Goal: Check status: Check status

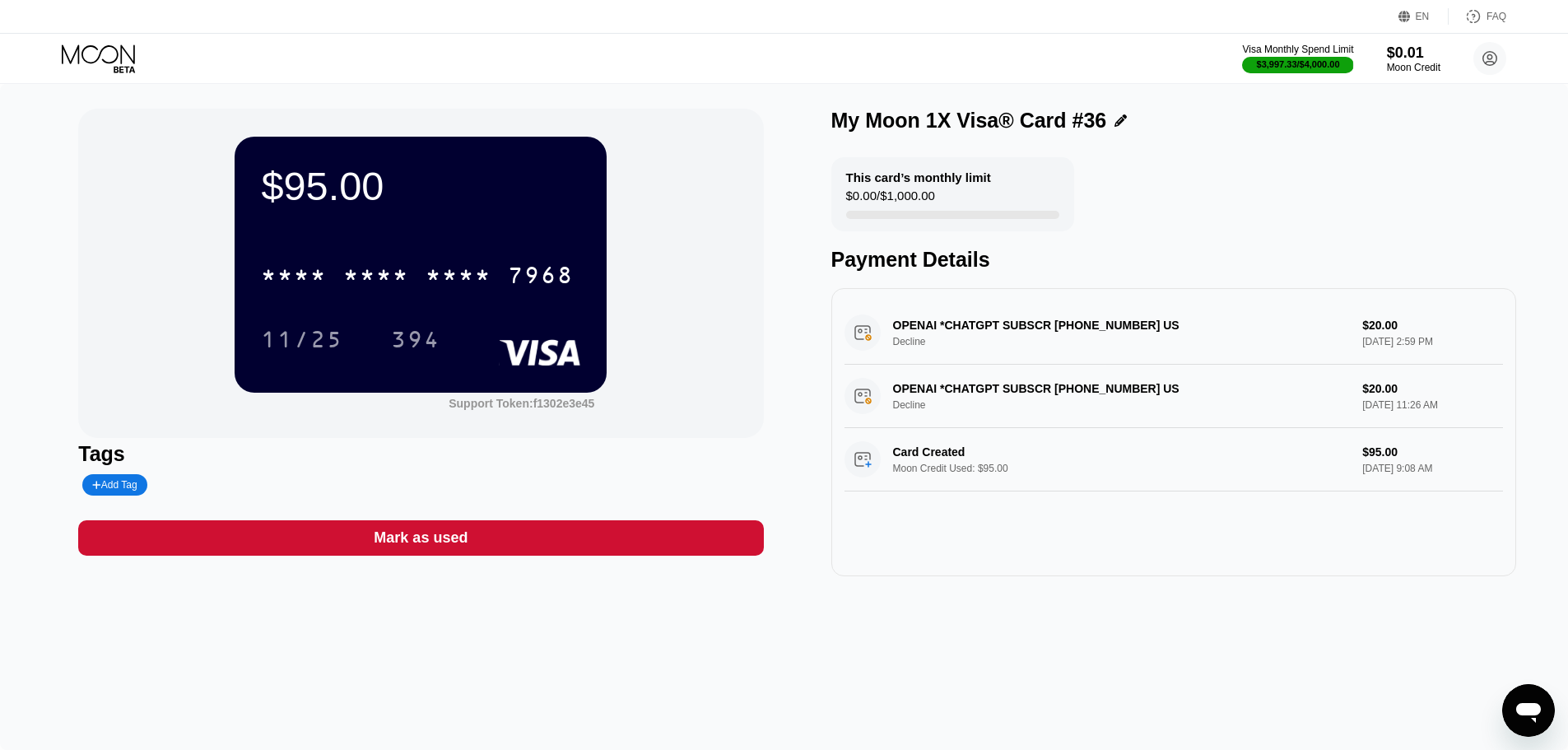
click at [11, 283] on div "$95.00 * * * * * * * * * * * * 7968 11/25 394 Support Token: f1302e3e45 Tags Ad…" at bounding box center [784, 417] width 1568 height 666
drag, startPoint x: 55, startPoint y: 35, endPoint x: 79, endPoint y: 54, distance: 30.6
click at [79, 54] on div "Visa Monthly Spend Limit $3,997.33 / $4,000.00 $0.01 Moon Credit churchillwinds…" at bounding box center [784, 58] width 1568 height 49
click at [82, 54] on icon at bounding box center [98, 54] width 73 height 19
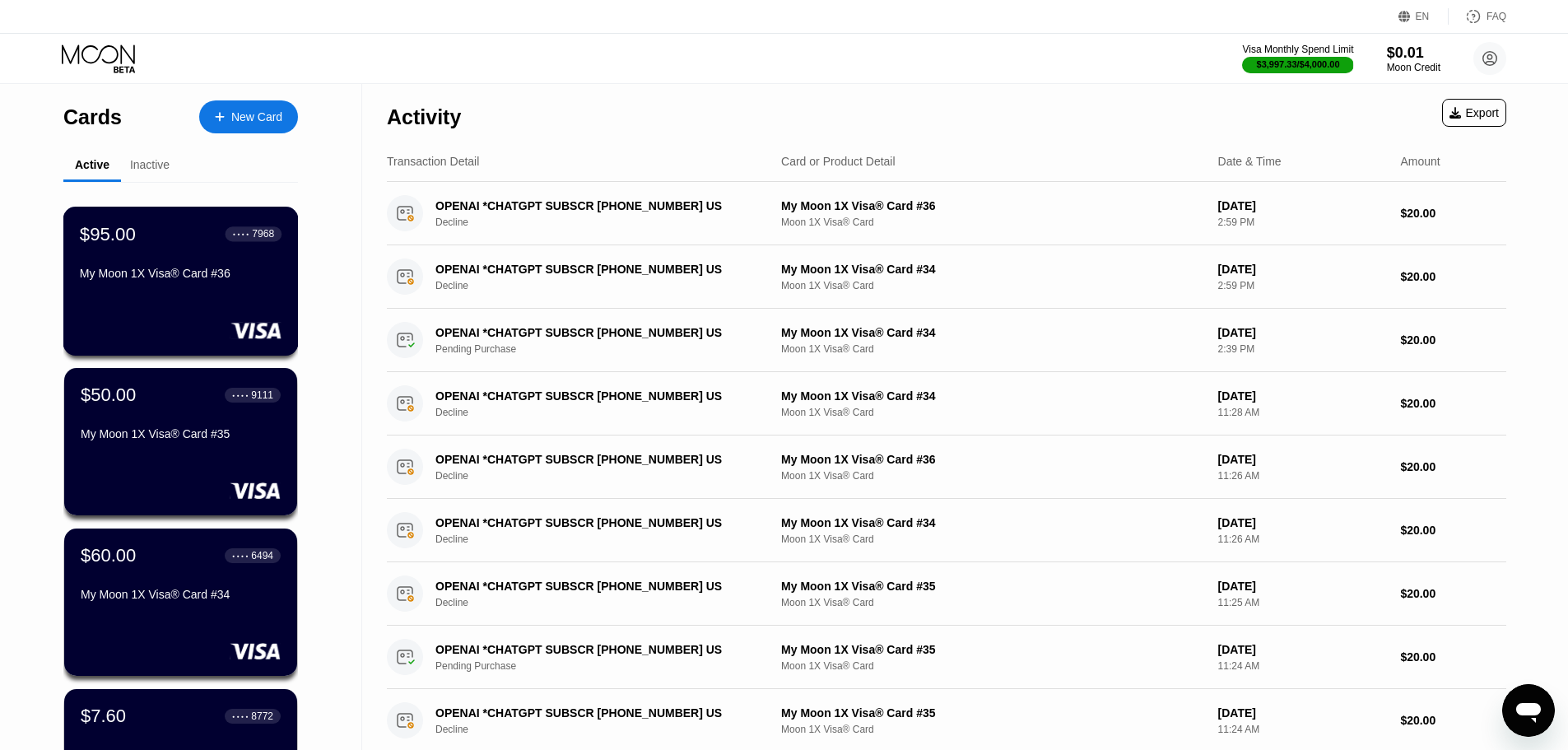
click at [151, 296] on div "$95.00 ● ● ● ● 7968 My Moon 1X Visa® Card #36" at bounding box center [181, 281] width 235 height 149
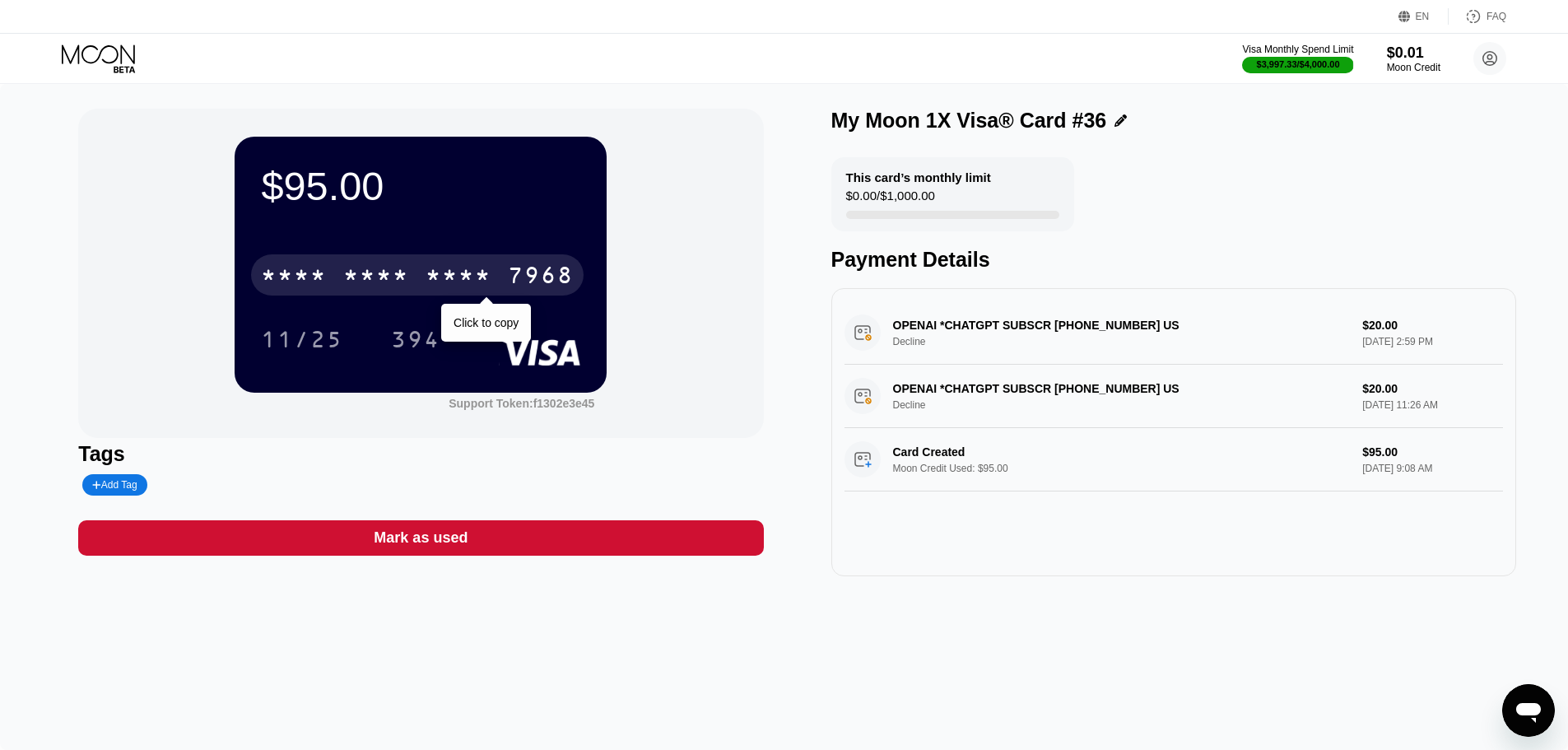
click at [375, 266] on div "* * * * * * * * * * * * 7968" at bounding box center [417, 274] width 332 height 42
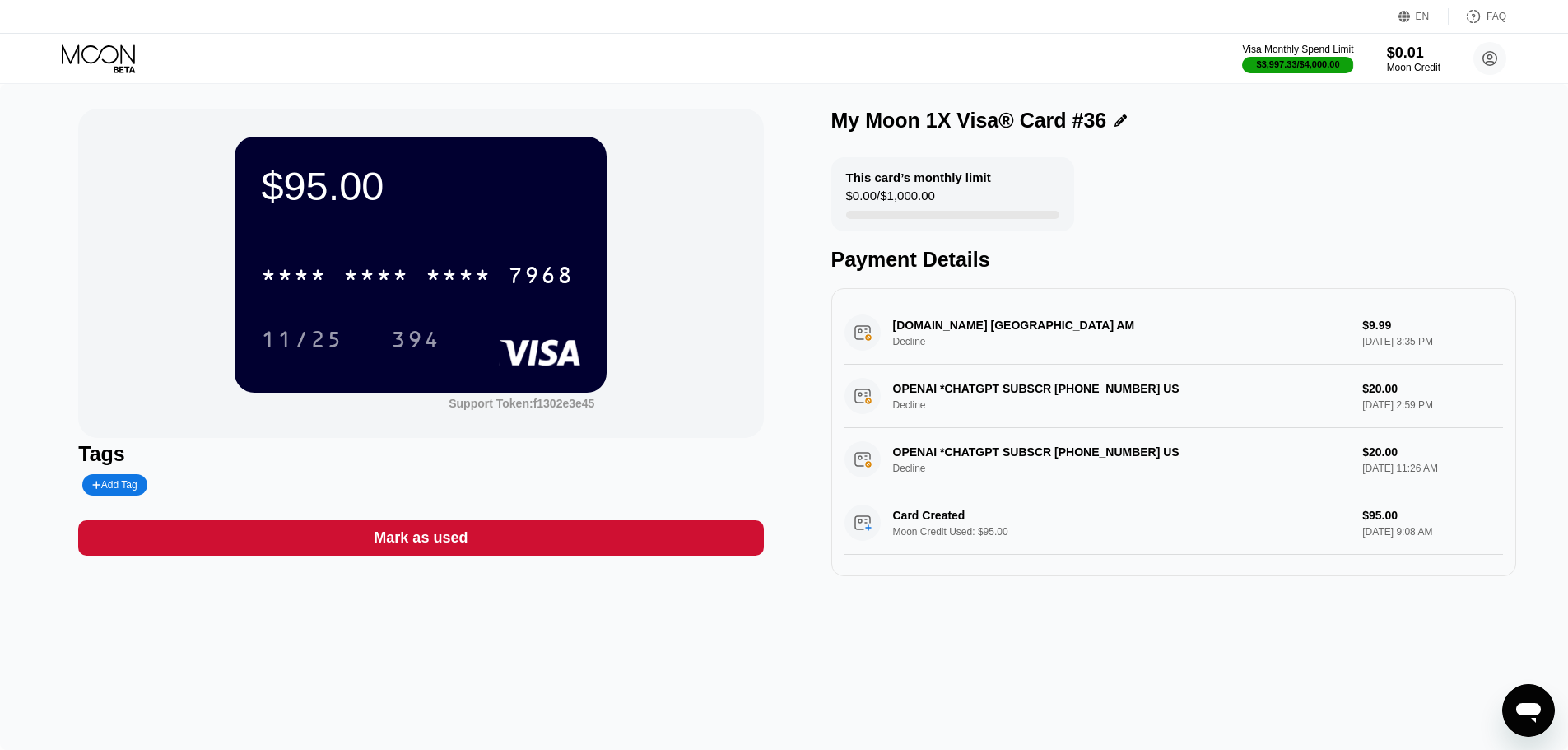
click at [87, 27] on div "EN Language Select an item Save FAQ" at bounding box center [784, 17] width 1568 height 34
click at [94, 50] on icon at bounding box center [100, 58] width 77 height 29
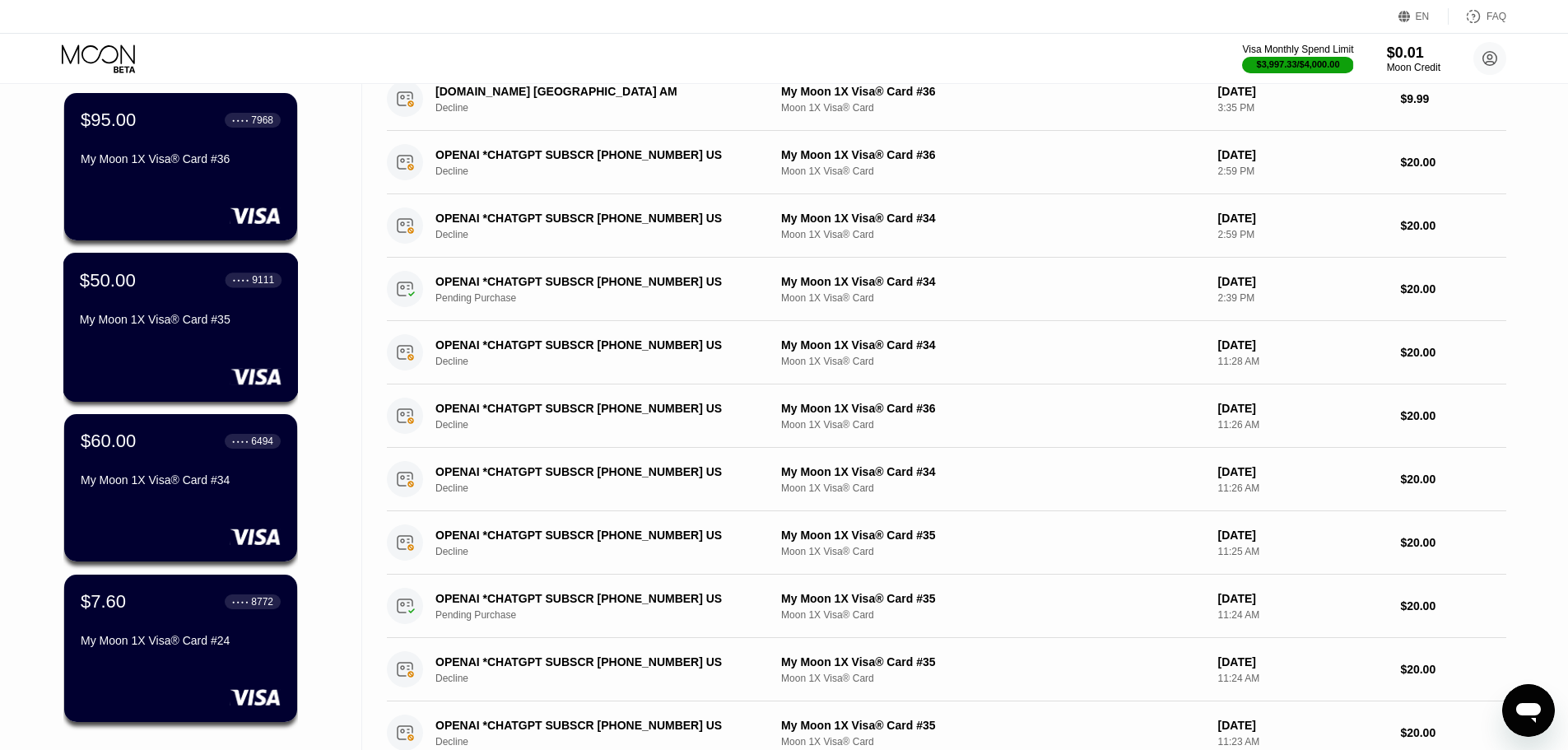
scroll to position [82, 0]
